Goal: Information Seeking & Learning: Check status

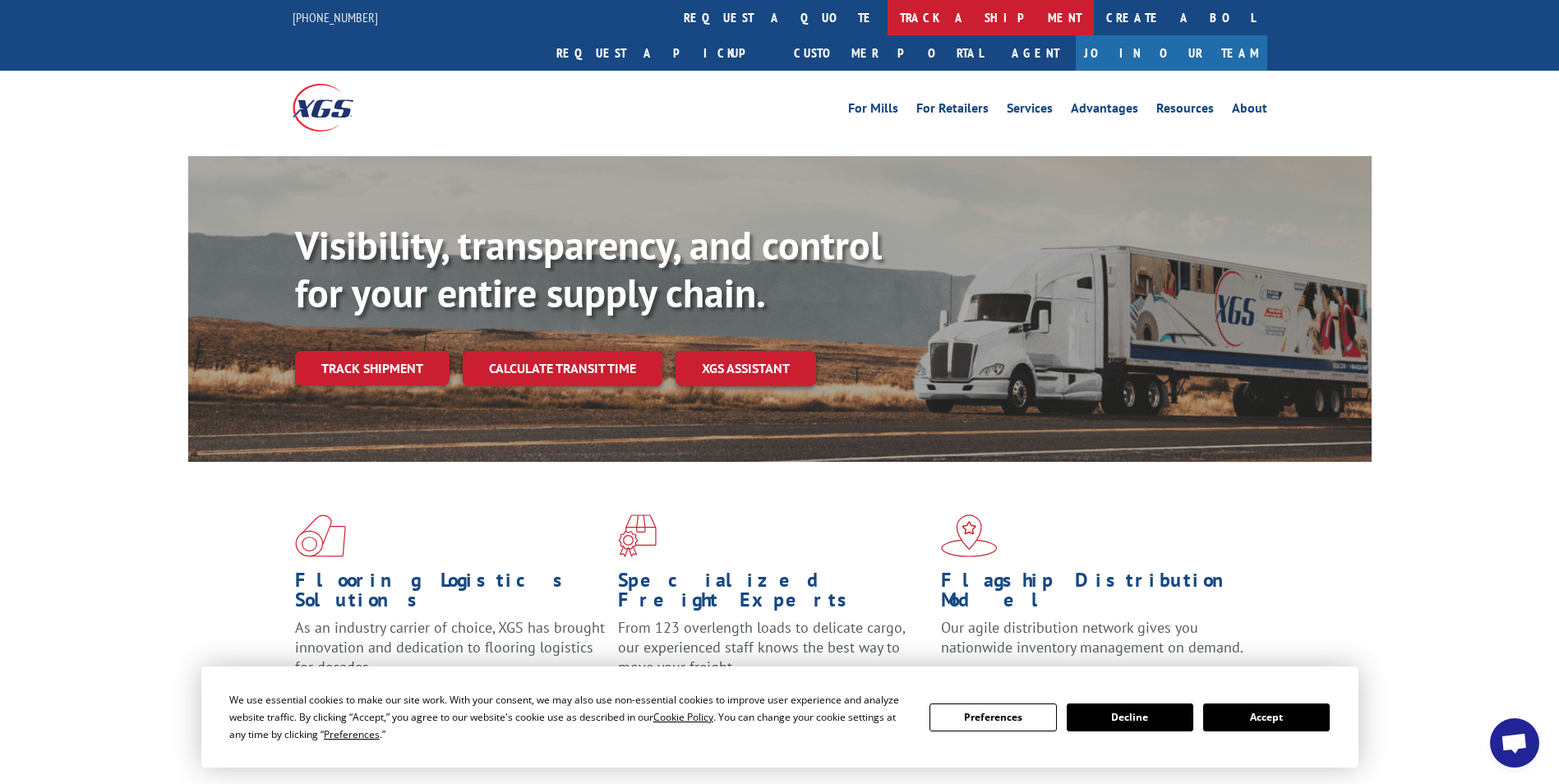
click at [888, 18] on link "track a shipment" at bounding box center [991, 17] width 206 height 35
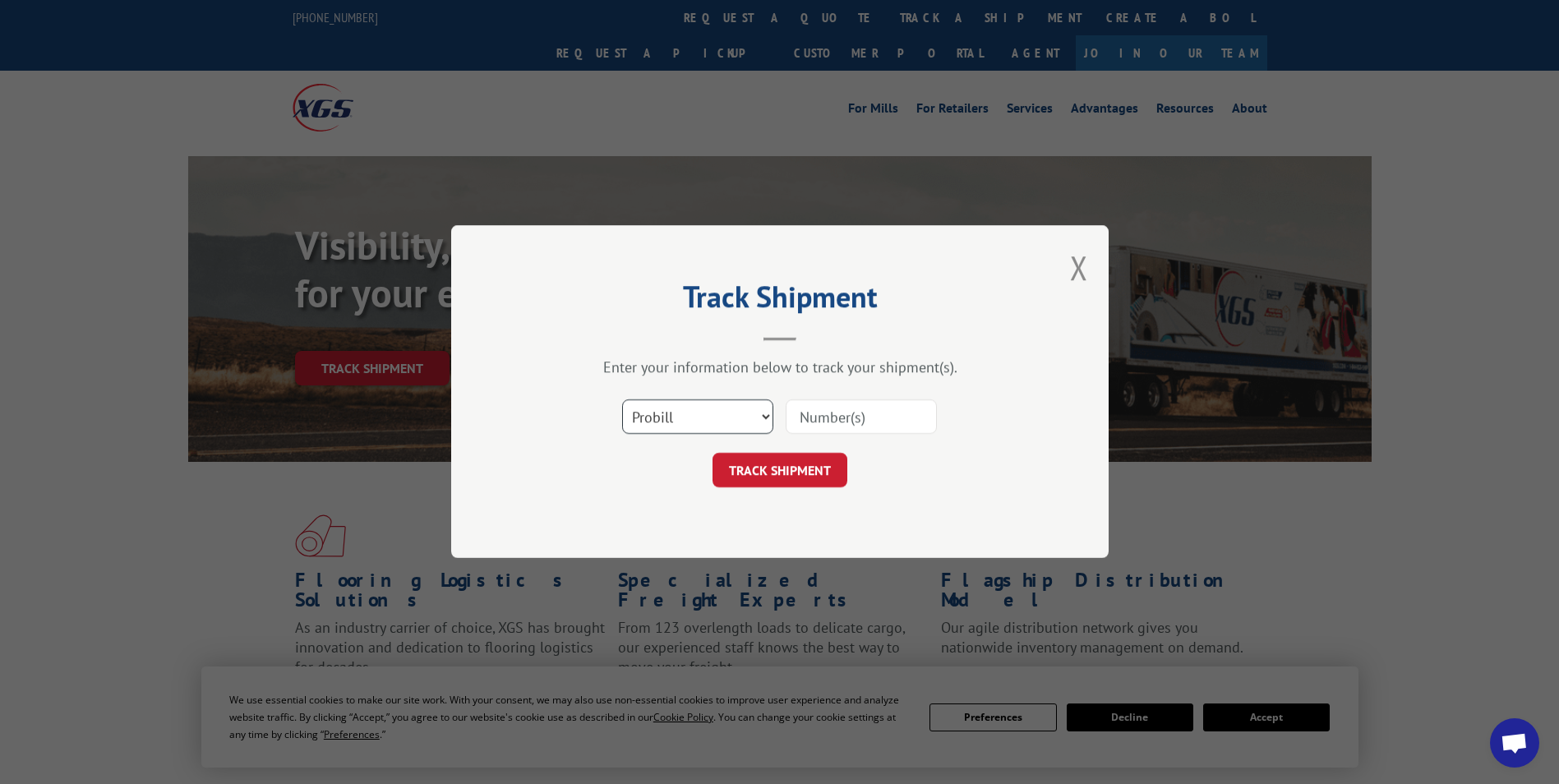
click at [753, 419] on select "Select category... Probill BOL PO" at bounding box center [698, 418] width 151 height 34
select select "bol"
click at [622, 401] on select "Select category... Probill BOL PO" at bounding box center [698, 418] width 151 height 34
click at [850, 421] on input at bounding box center [861, 418] width 151 height 34
paste input "2843967"
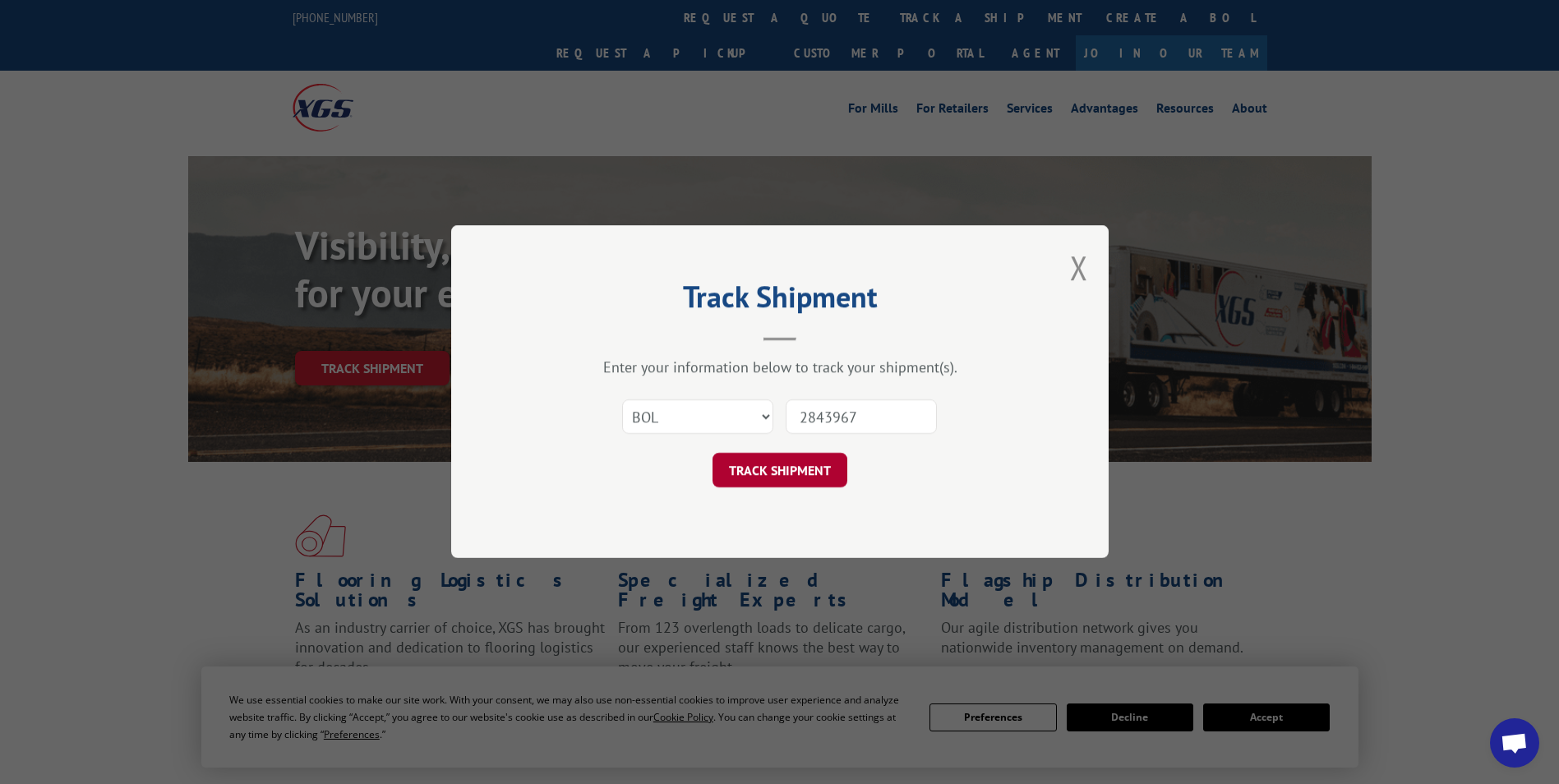
type input "2843967"
click at [797, 483] on button "TRACK SHIPMENT" at bounding box center [780, 471] width 135 height 34
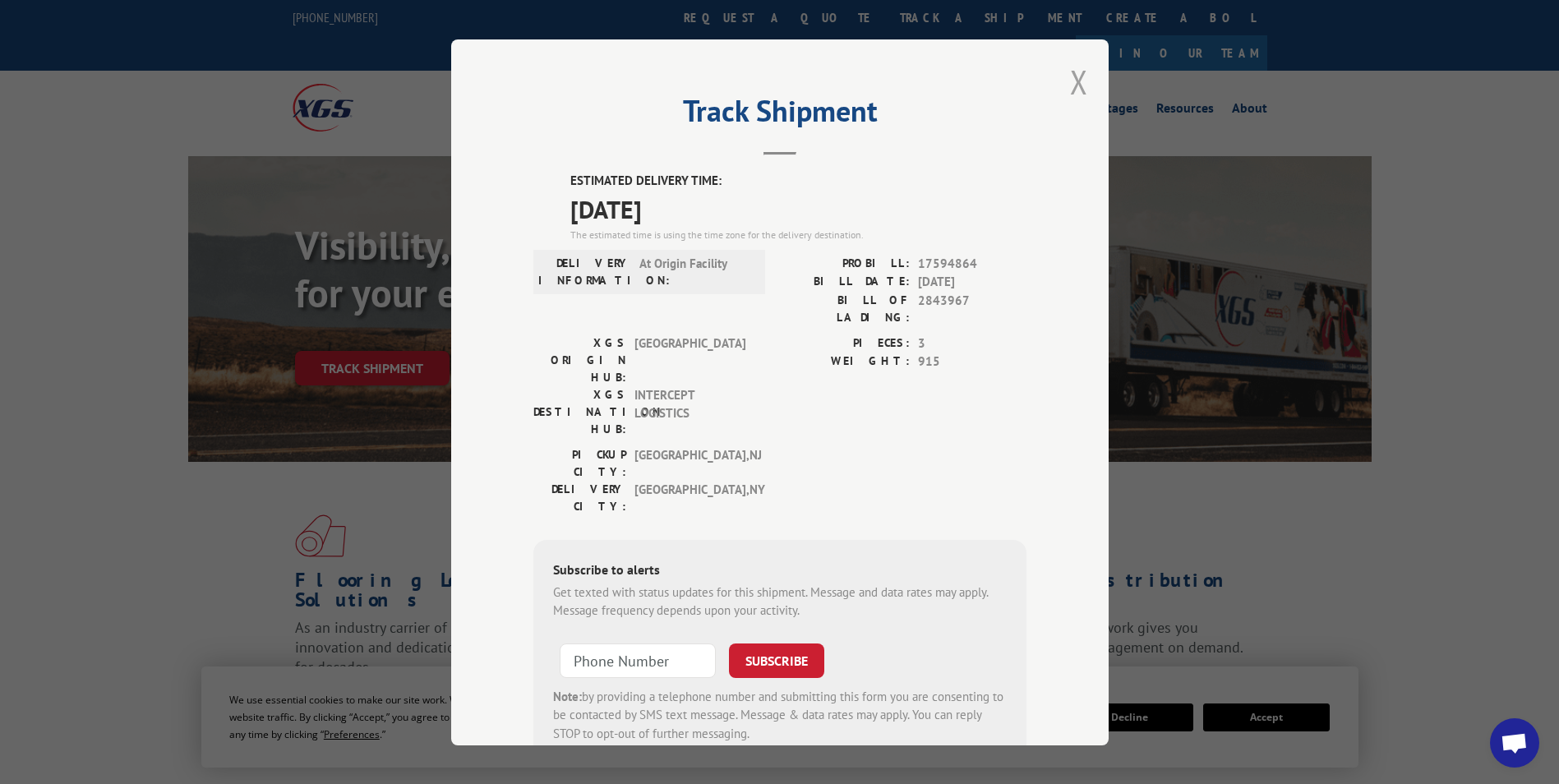
click at [1073, 79] on button "Close modal" at bounding box center [1079, 81] width 18 height 44
